Goal: Find contact information: Find contact information

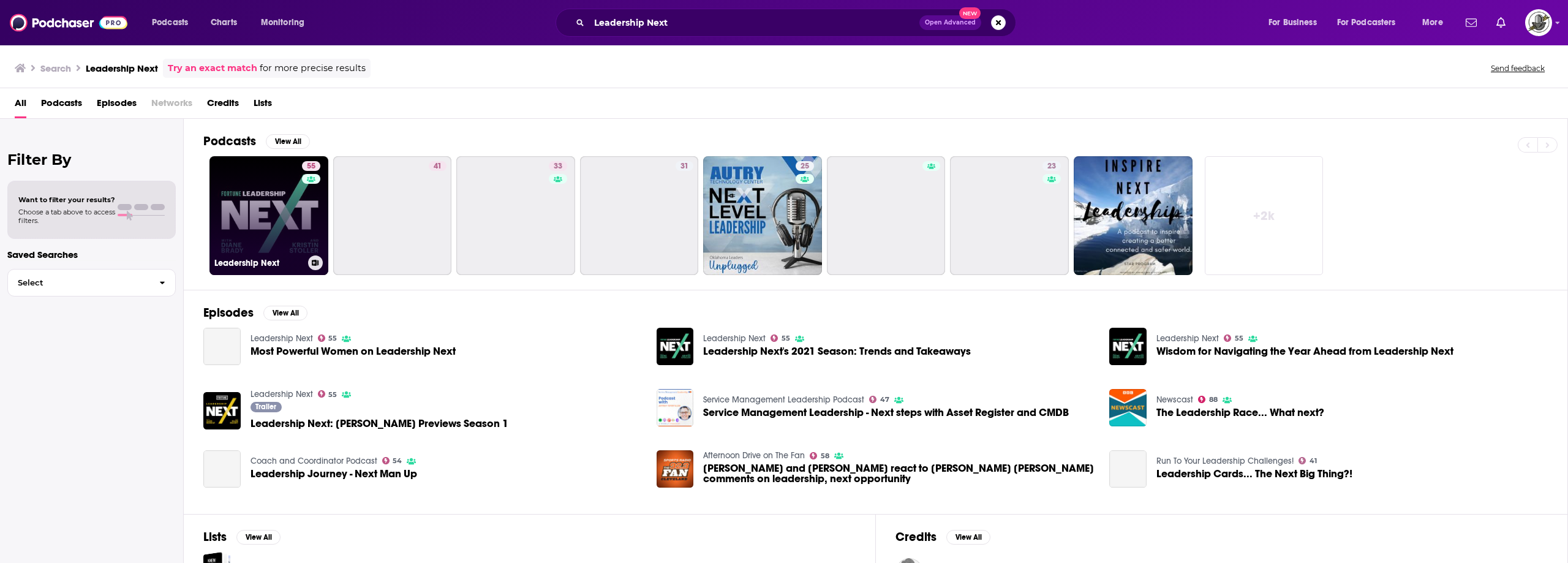
click at [308, 201] on div "55" at bounding box center [313, 208] width 21 height 94
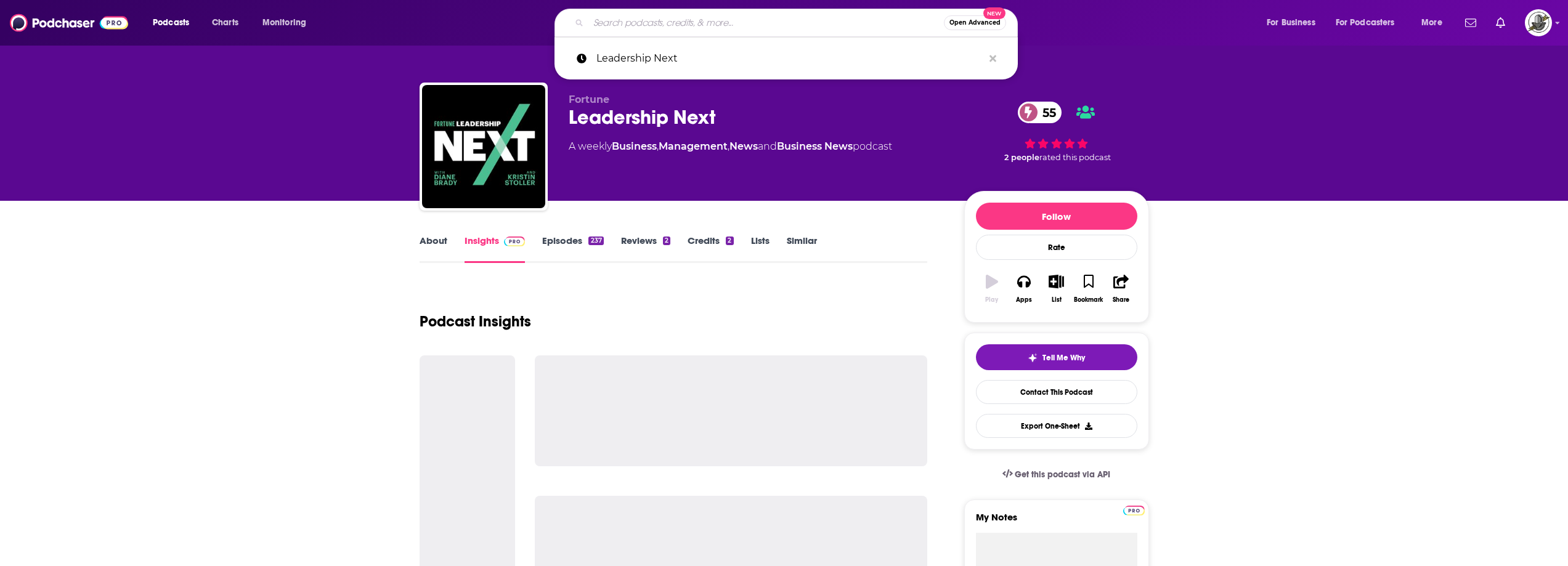
click at [735, 21] on input "Search podcasts, credits, & more..." at bounding box center [766, 23] width 356 height 20
click at [994, 61] on icon "Search podcasts, credits, & more..." at bounding box center [993, 59] width 7 height 7
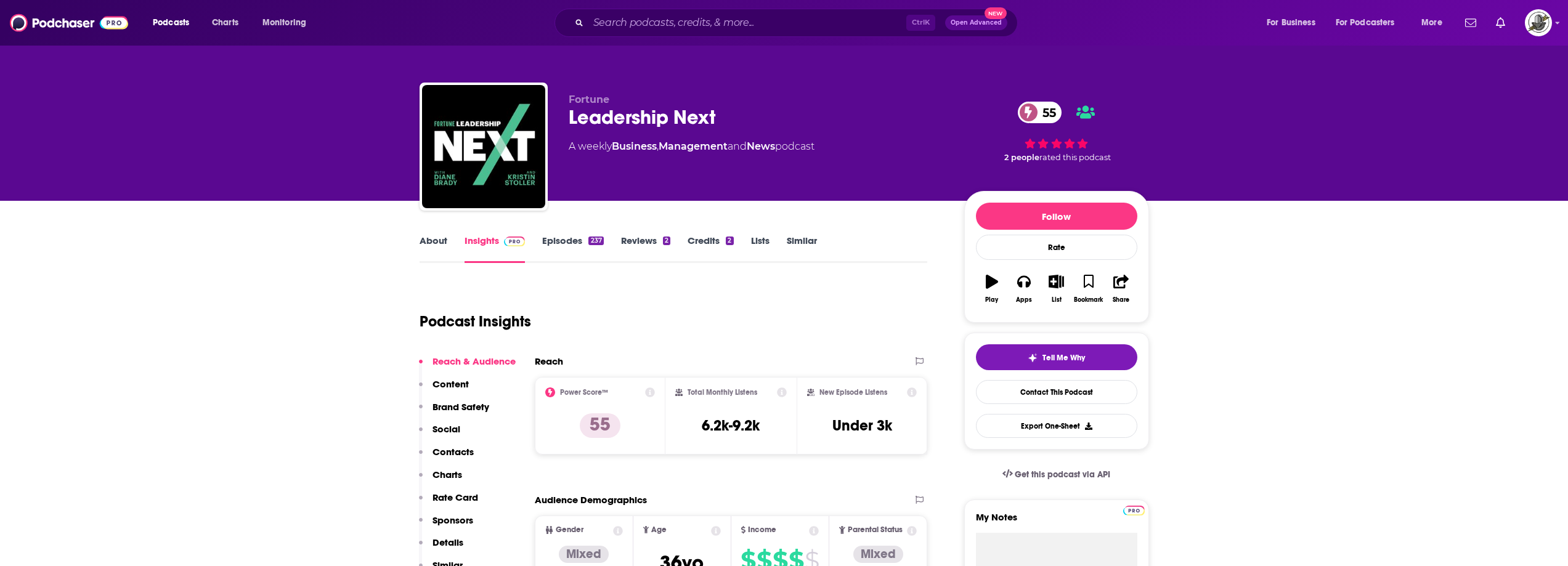
click at [841, 332] on div "Podcast Insights" at bounding box center [669, 314] width 498 height 62
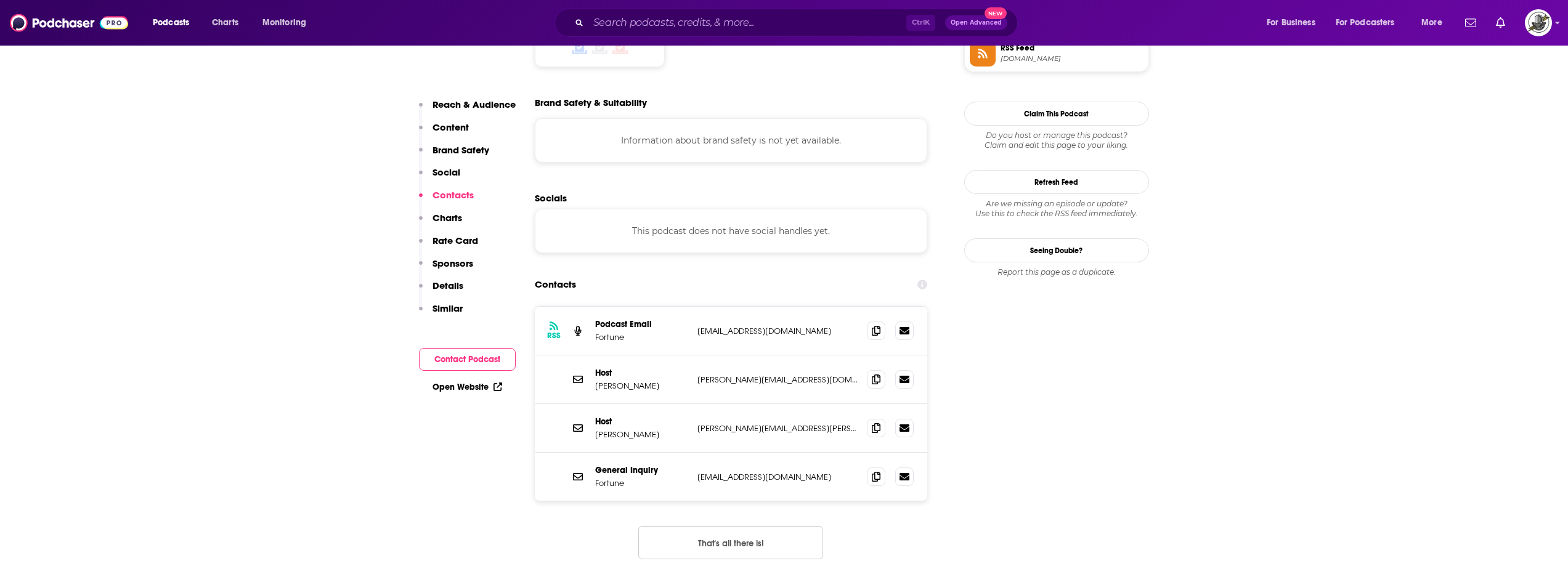
scroll to position [1047, 0]
click at [747, 525] on button "That's all there is!" at bounding box center [730, 541] width 185 height 33
drag, startPoint x: 695, startPoint y: 374, endPoint x: 809, endPoint y: 374, distance: 114.0
click at [809, 404] on div "Host [PERSON_NAME] [PERSON_NAME][EMAIL_ADDRESS][PERSON_NAME][DOMAIN_NAME] [PERS…" at bounding box center [731, 428] width 393 height 49
copy p "[PERSON_NAME][EMAIL_ADDRESS][PERSON_NAME][DOMAIN_NAME]"
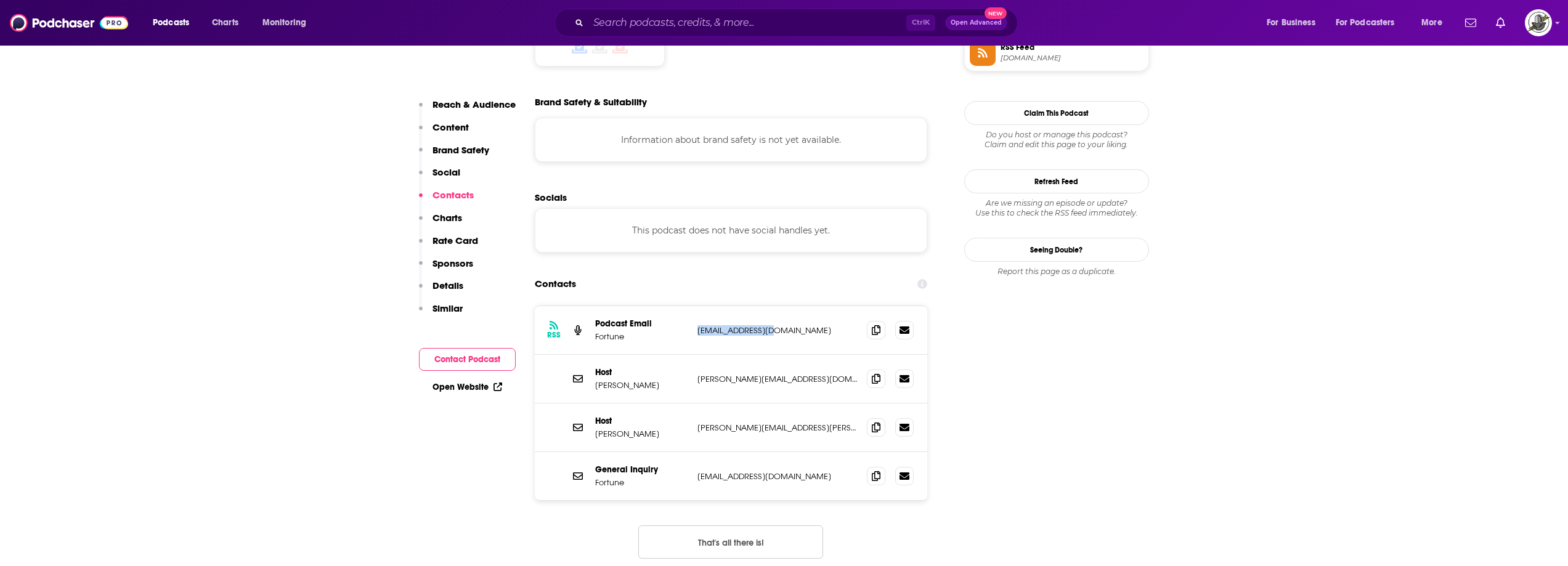
drag, startPoint x: 694, startPoint y: 272, endPoint x: 786, endPoint y: 278, distance: 92.2
click at [786, 306] on div "RSS Podcast Email Fortune [EMAIL_ADDRESS][DOMAIN_NAME] [EMAIL_ADDRESS][DOMAIN_N…" at bounding box center [731, 330] width 393 height 49
copy p "[EMAIL_ADDRESS][DOMAIN_NAME]"
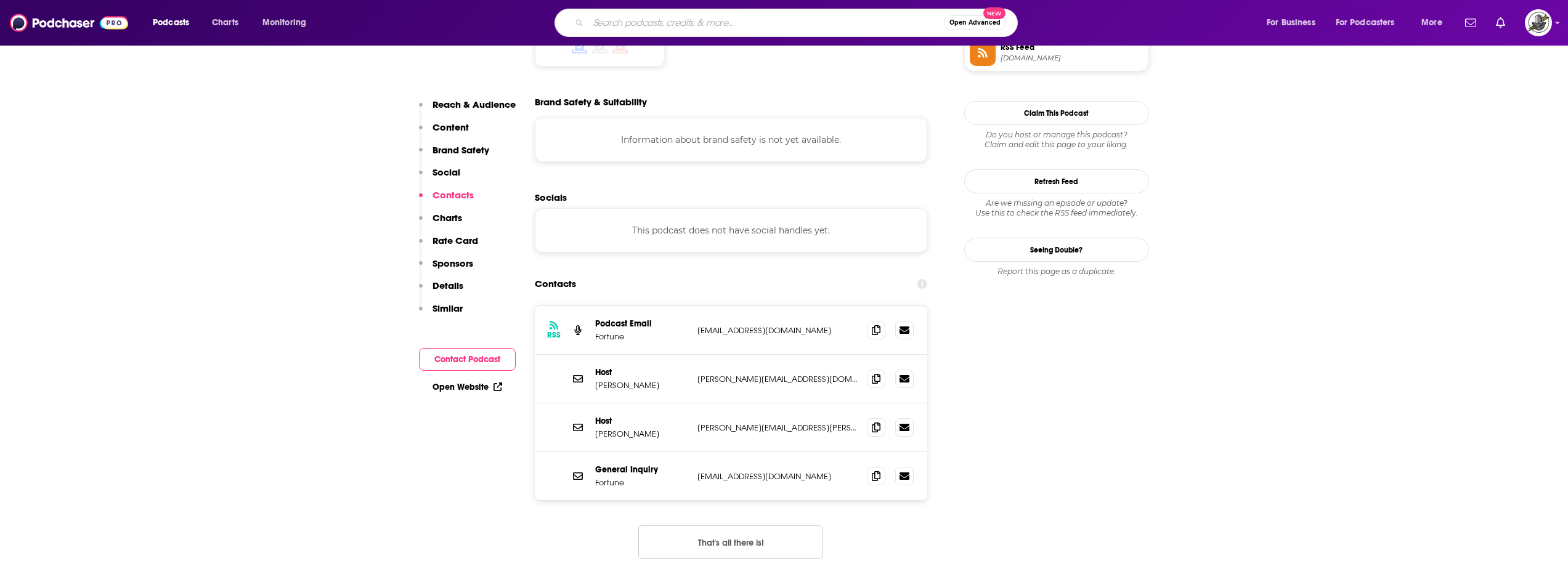
click at [852, 24] on input "Search podcasts, credits, & more..." at bounding box center [766, 23] width 356 height 20
